Goal: Information Seeking & Learning: Learn about a topic

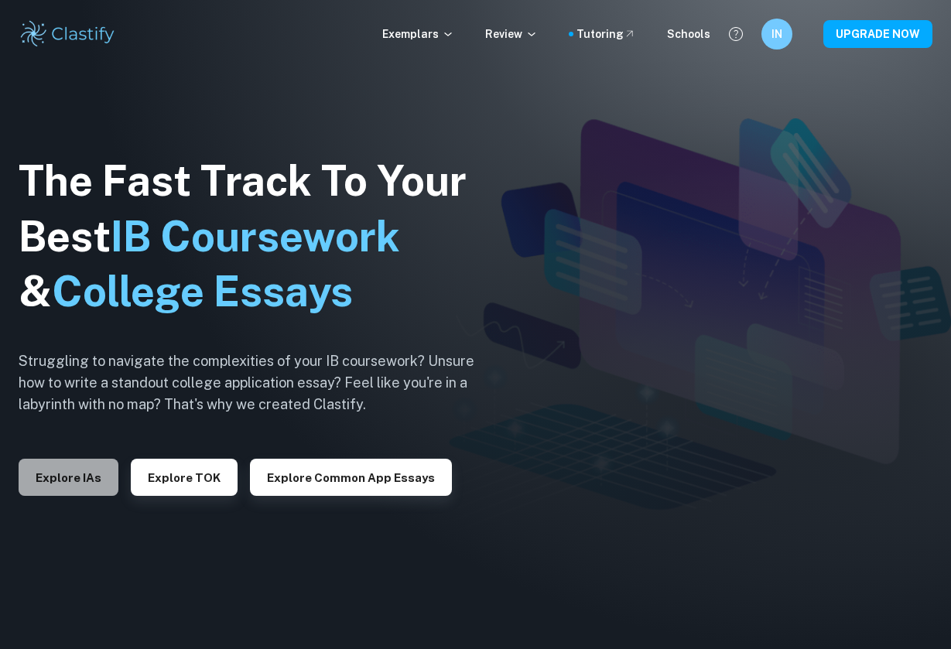
click at [81, 484] on button "Explore IAs" at bounding box center [69, 477] width 100 height 37
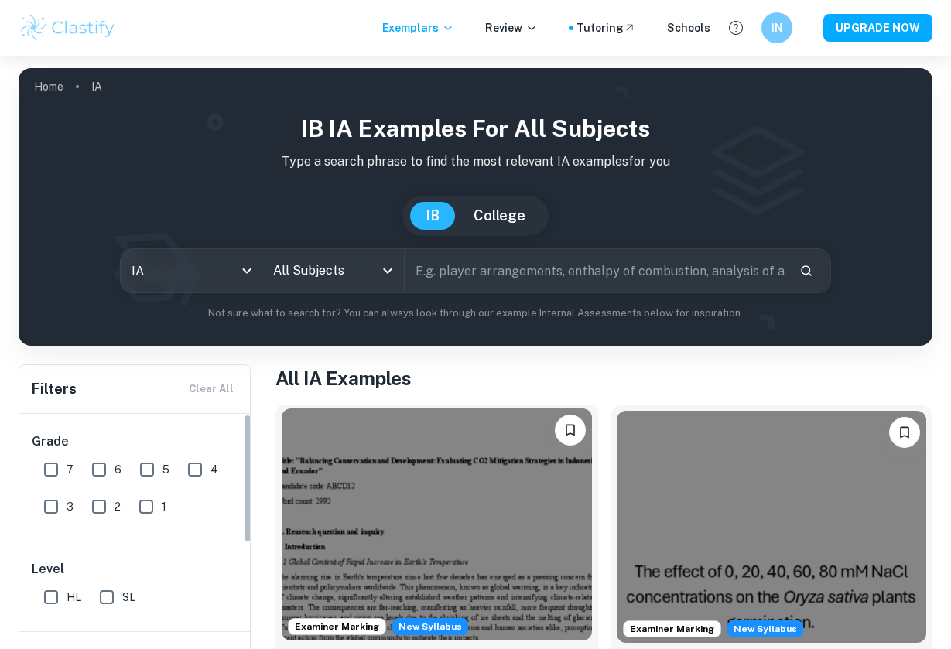
scroll to position [99, 0]
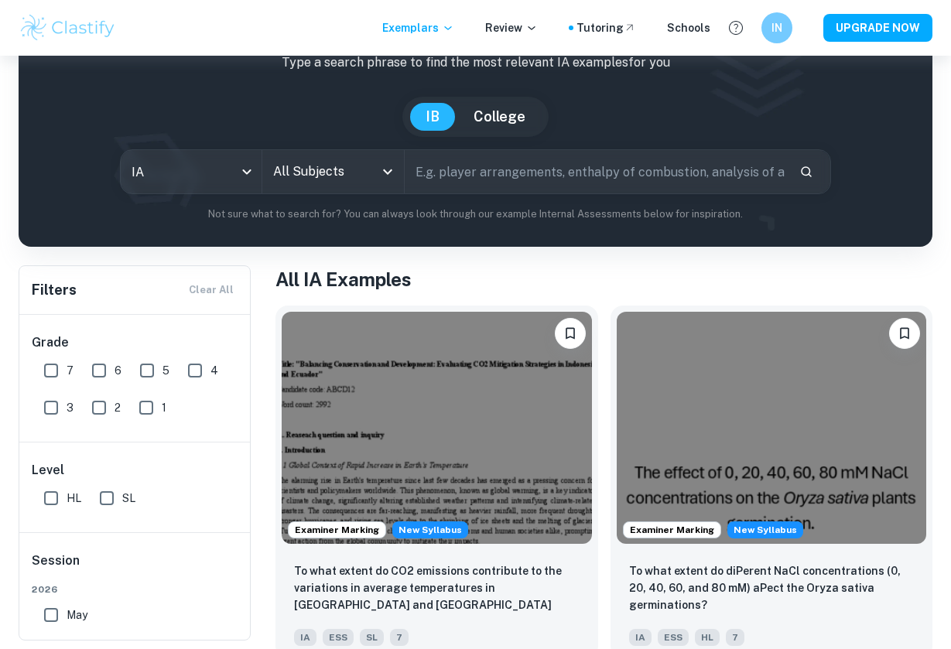
click at [313, 169] on input "All Subjects" at bounding box center [321, 171] width 104 height 29
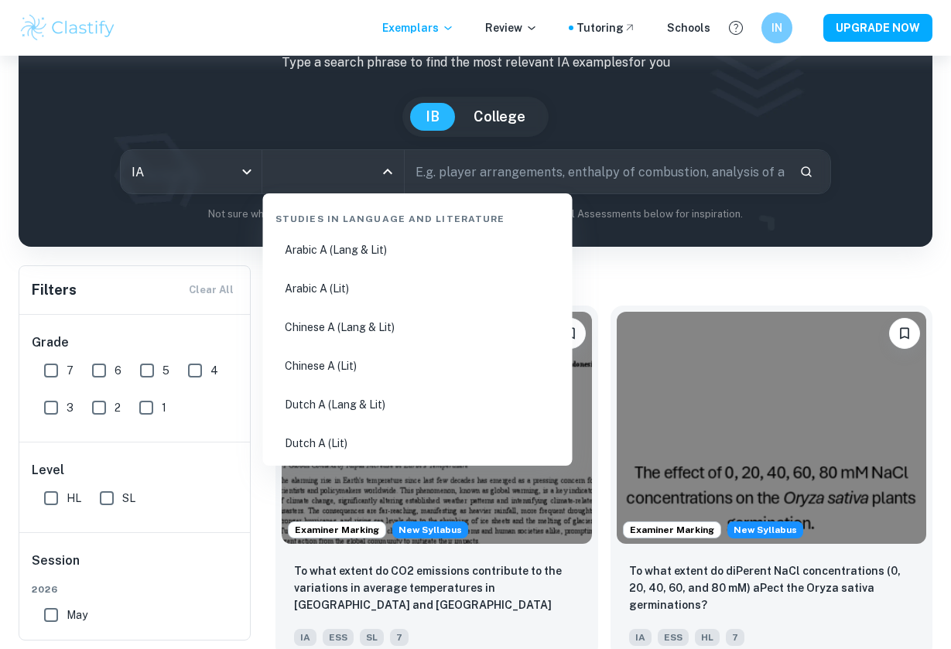
click at [321, 183] on input "All Subjects" at bounding box center [321, 171] width 104 height 29
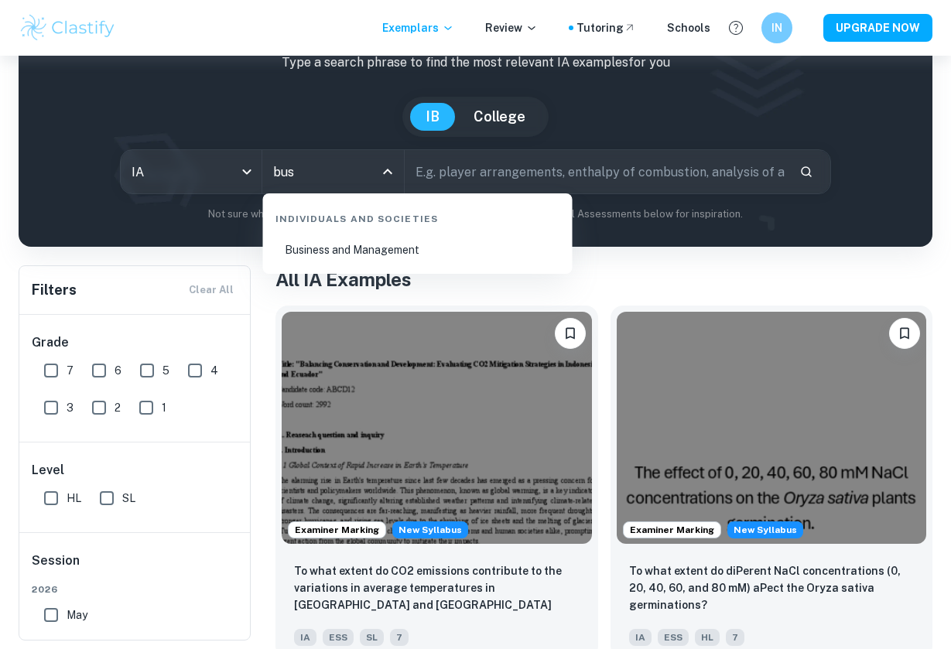
click at [327, 243] on li "Business and Management" at bounding box center [417, 250] width 297 height 36
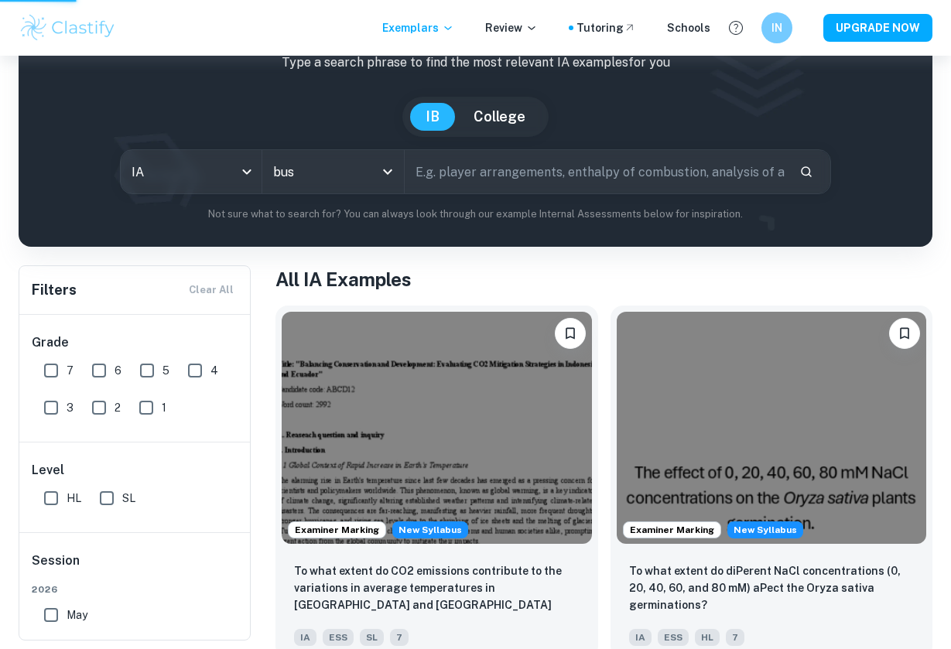
type input "Business and Management"
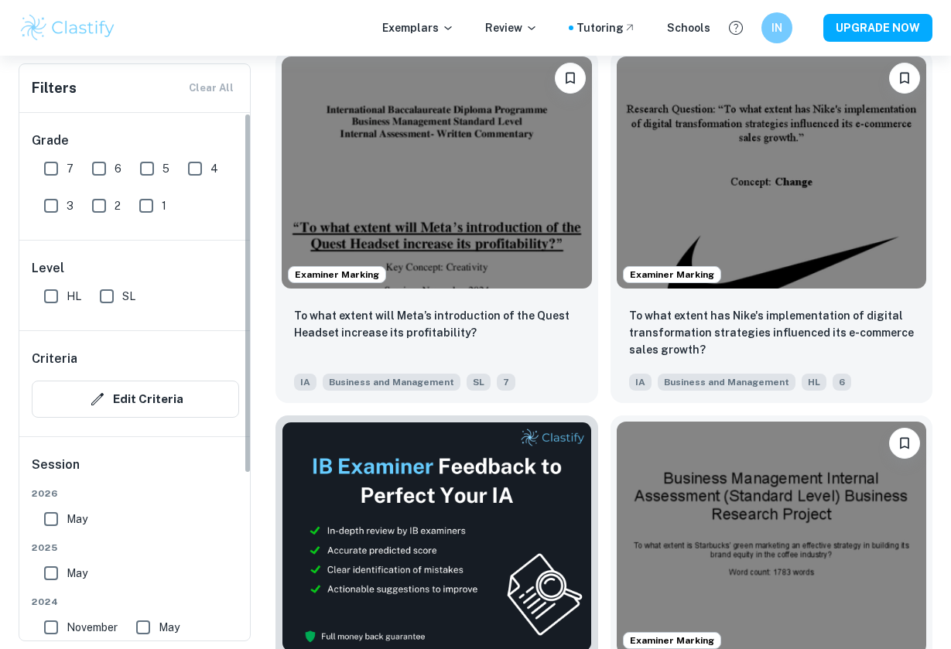
click at [104, 302] on input "SL" at bounding box center [106, 296] width 31 height 31
checkbox input "true"
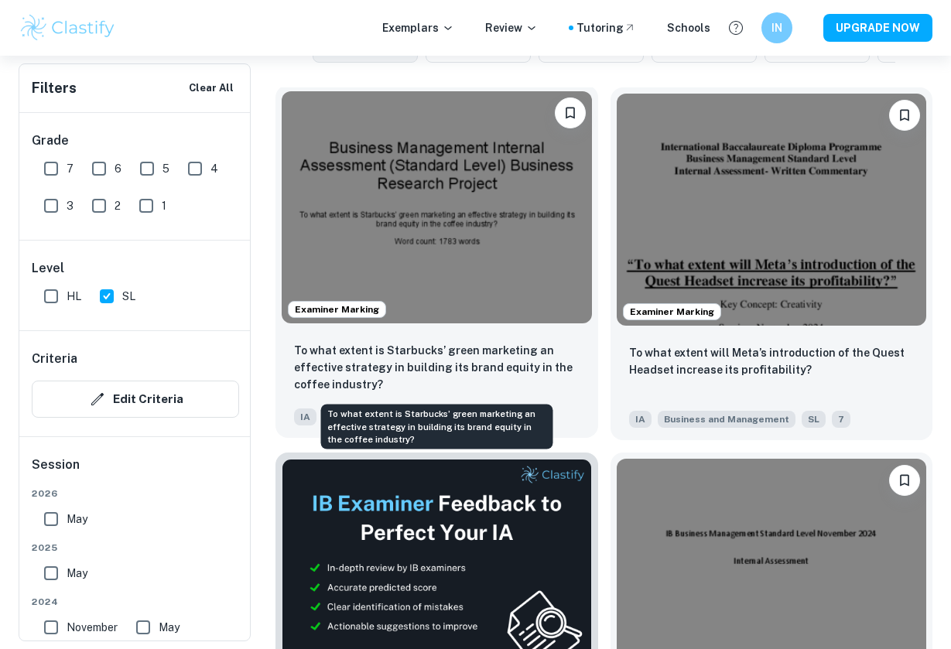
drag, startPoint x: 378, startPoint y: 383, endPoint x: 344, endPoint y: 381, distance: 34.1
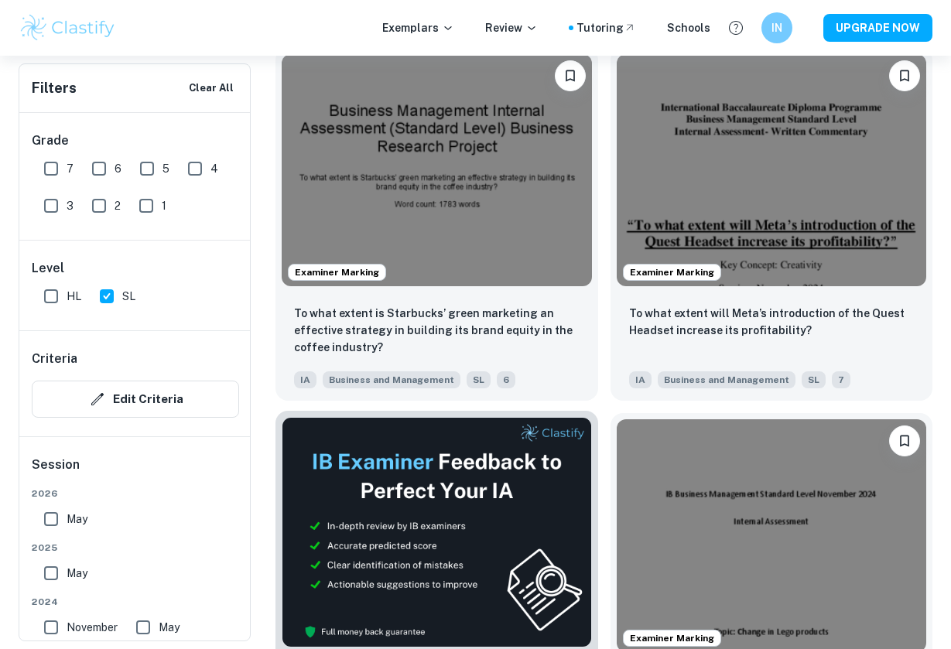
scroll to position [504, 0]
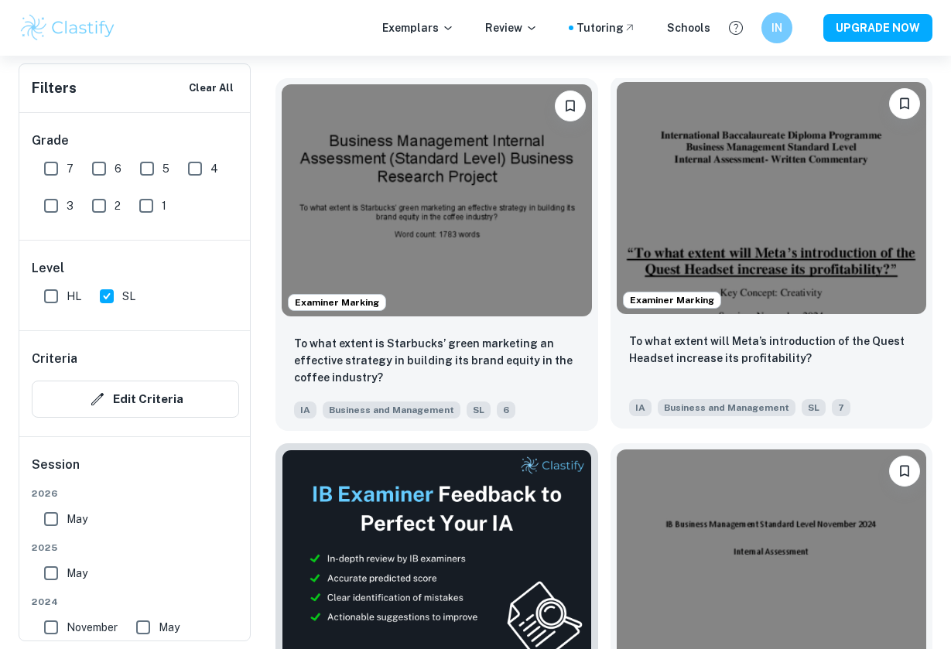
click at [681, 324] on div "To what extent will Meta’s introduction of the Quest Headset increase its profi…" at bounding box center [771, 374] width 323 height 108
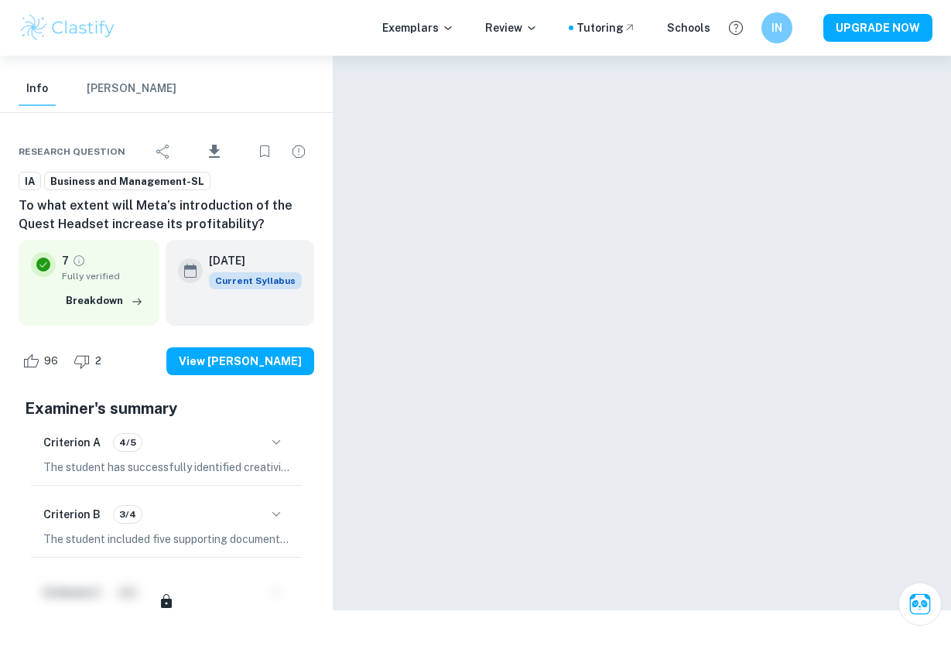
scroll to position [56, 0]
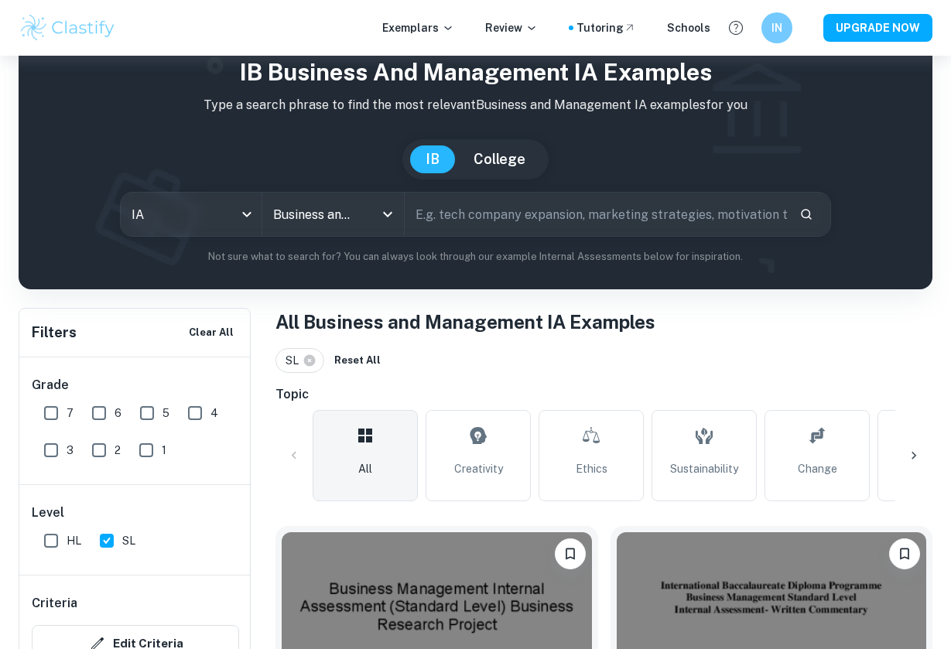
scroll to position [504, 0]
